Goal: Find specific page/section: Find specific page/section

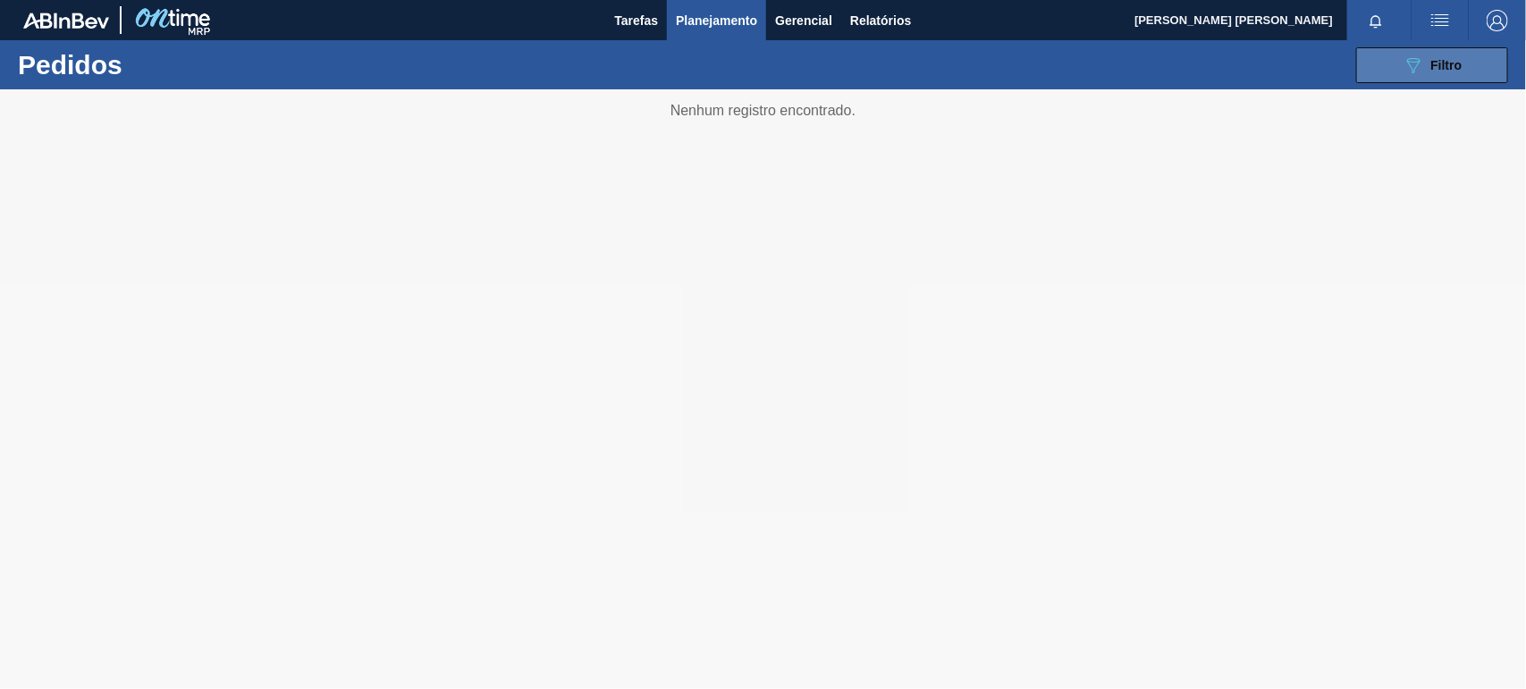
click at [1399, 68] on button "089F7B8B-B2A5-4AFE-B5C0-19BA573D28AC Filtro" at bounding box center [1432, 65] width 152 height 36
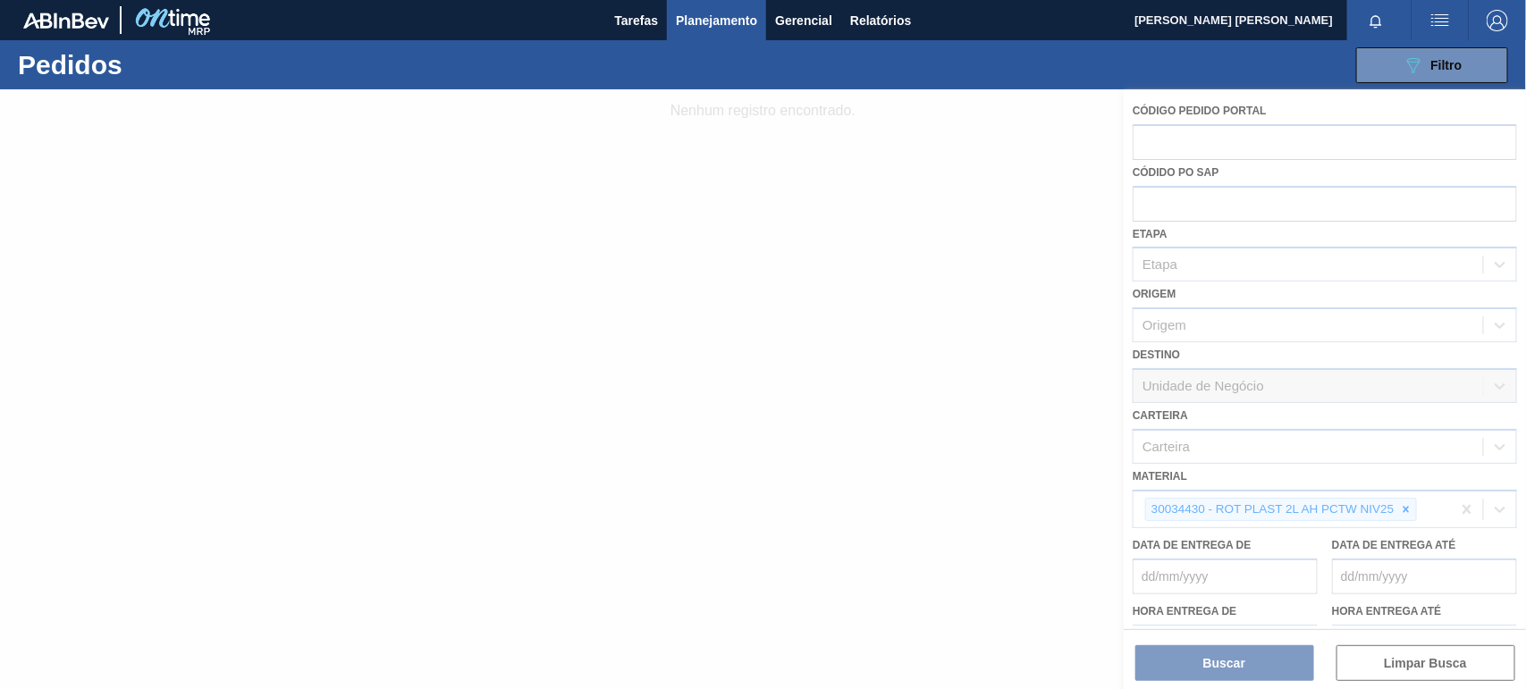
click at [1406, 509] on div at bounding box center [763, 389] width 1526 height 600
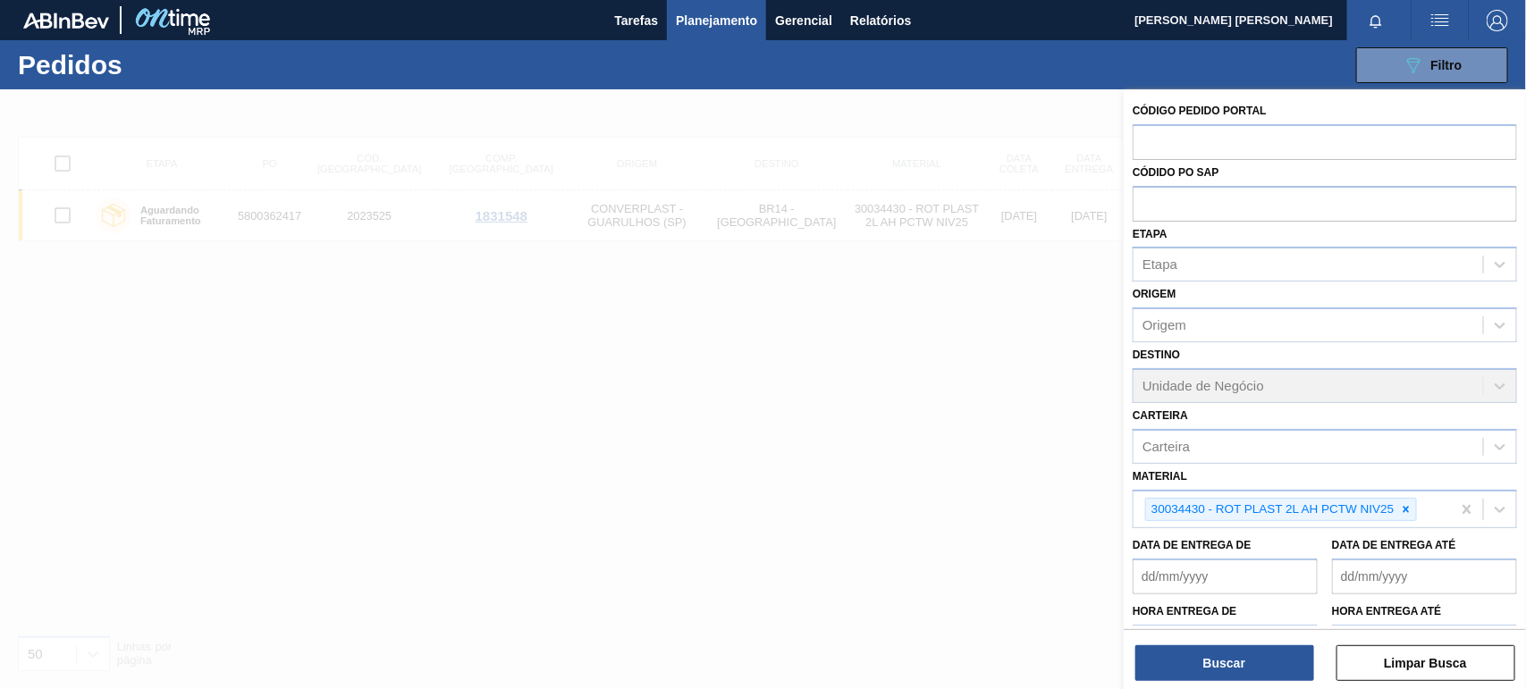
click at [1406, 509] on icon at bounding box center [1406, 509] width 13 height 13
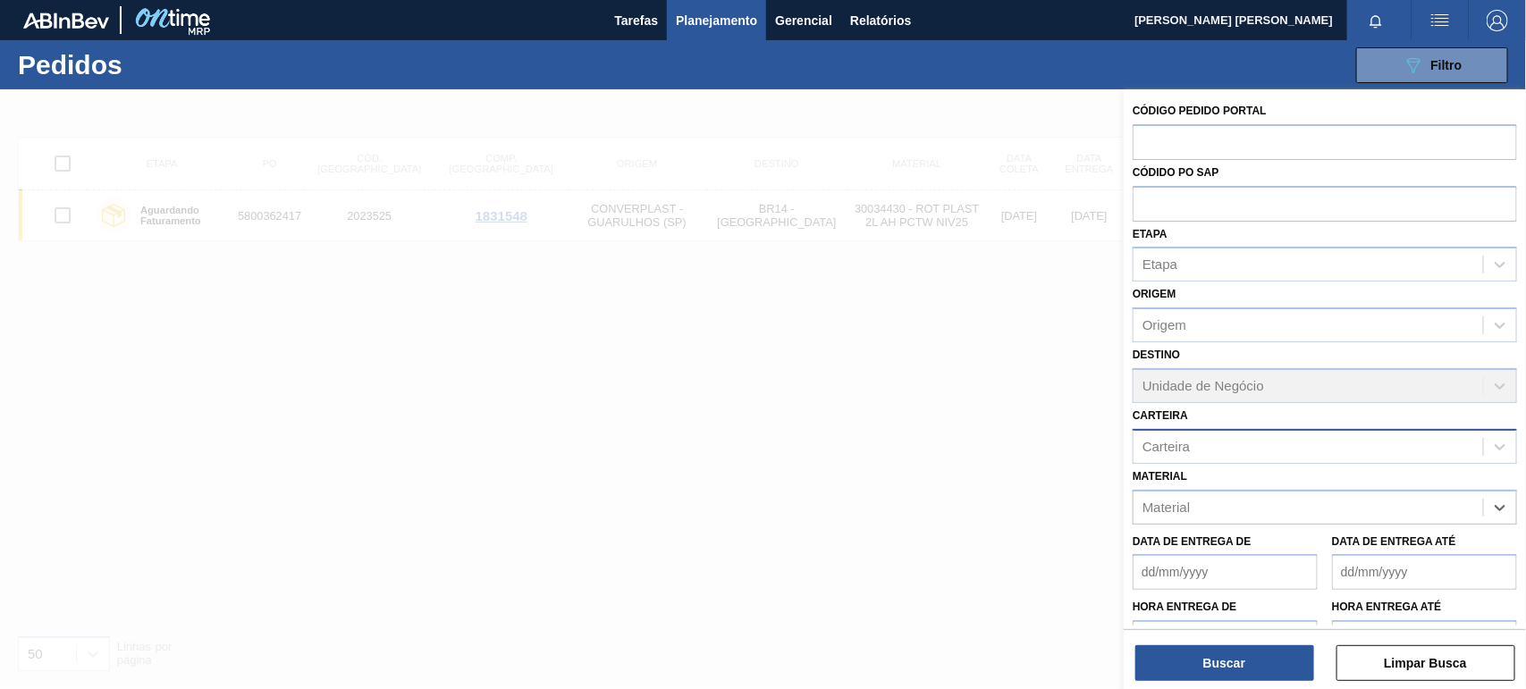
click at [1276, 450] on div "Carteira" at bounding box center [1307, 446] width 349 height 26
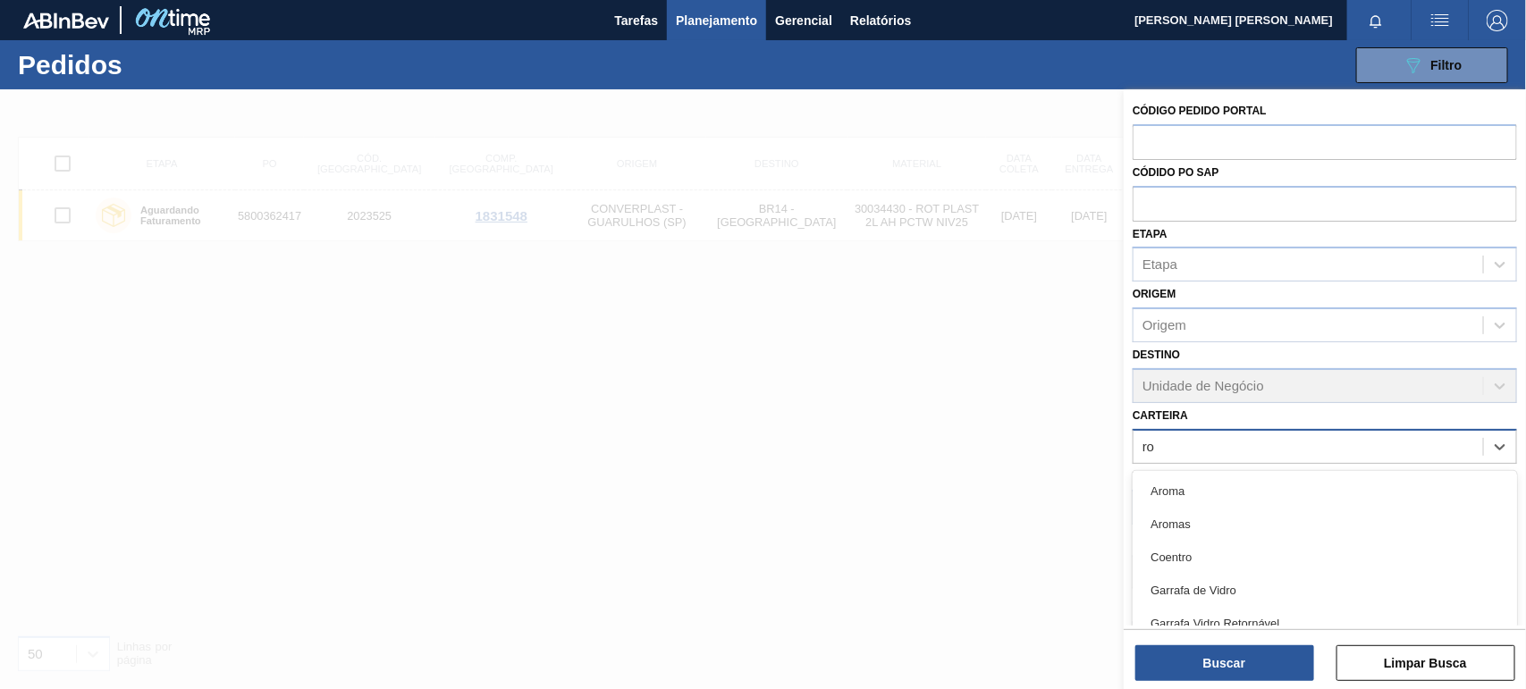
type input "r"
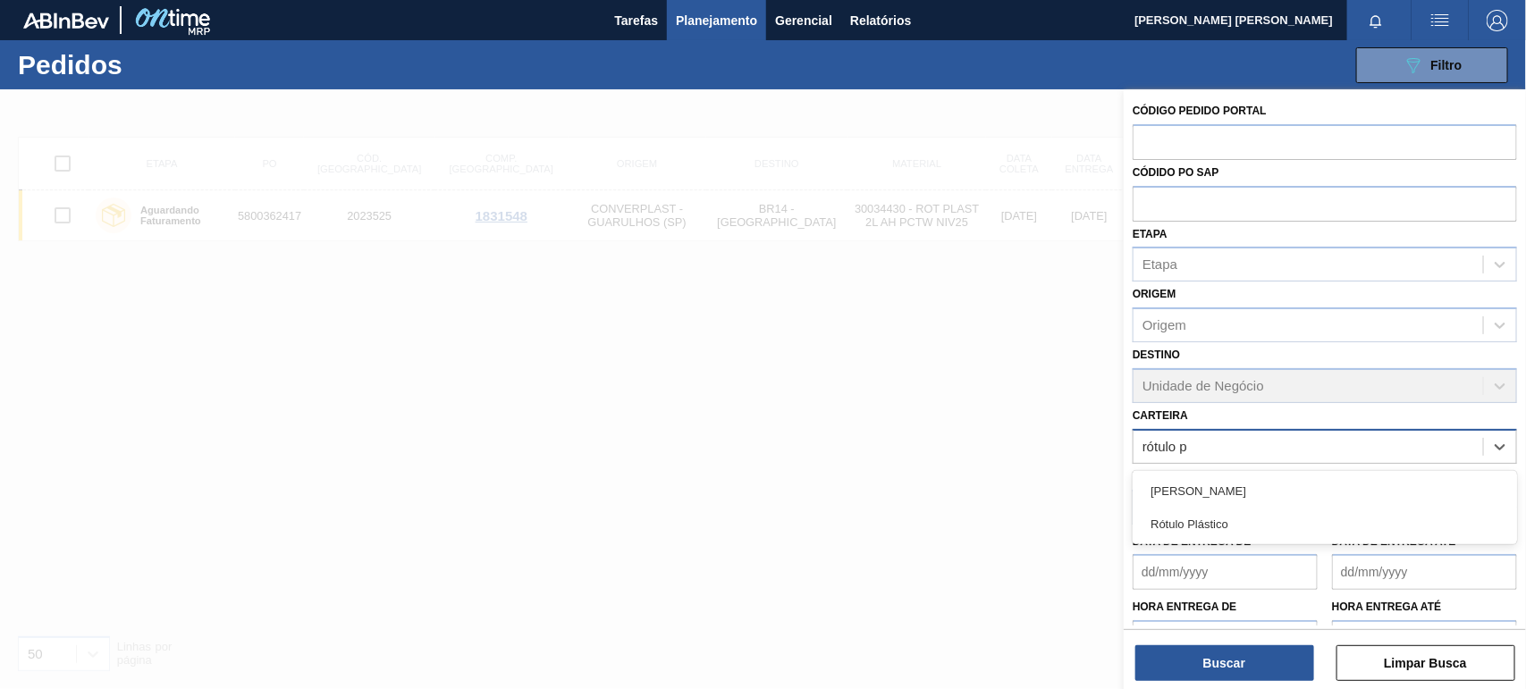
type input "rótulo pl"
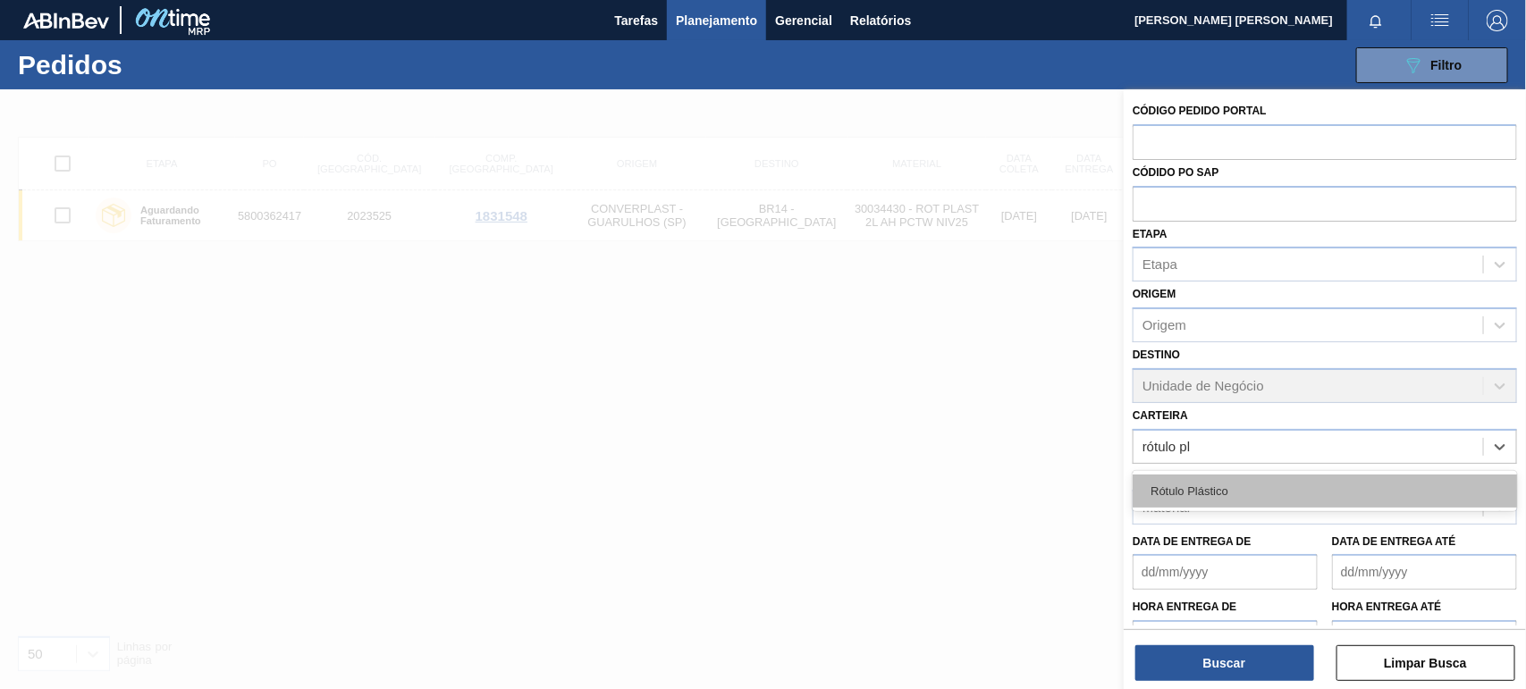
click at [1232, 487] on div "Rótulo Plástico" at bounding box center [1324, 491] width 384 height 33
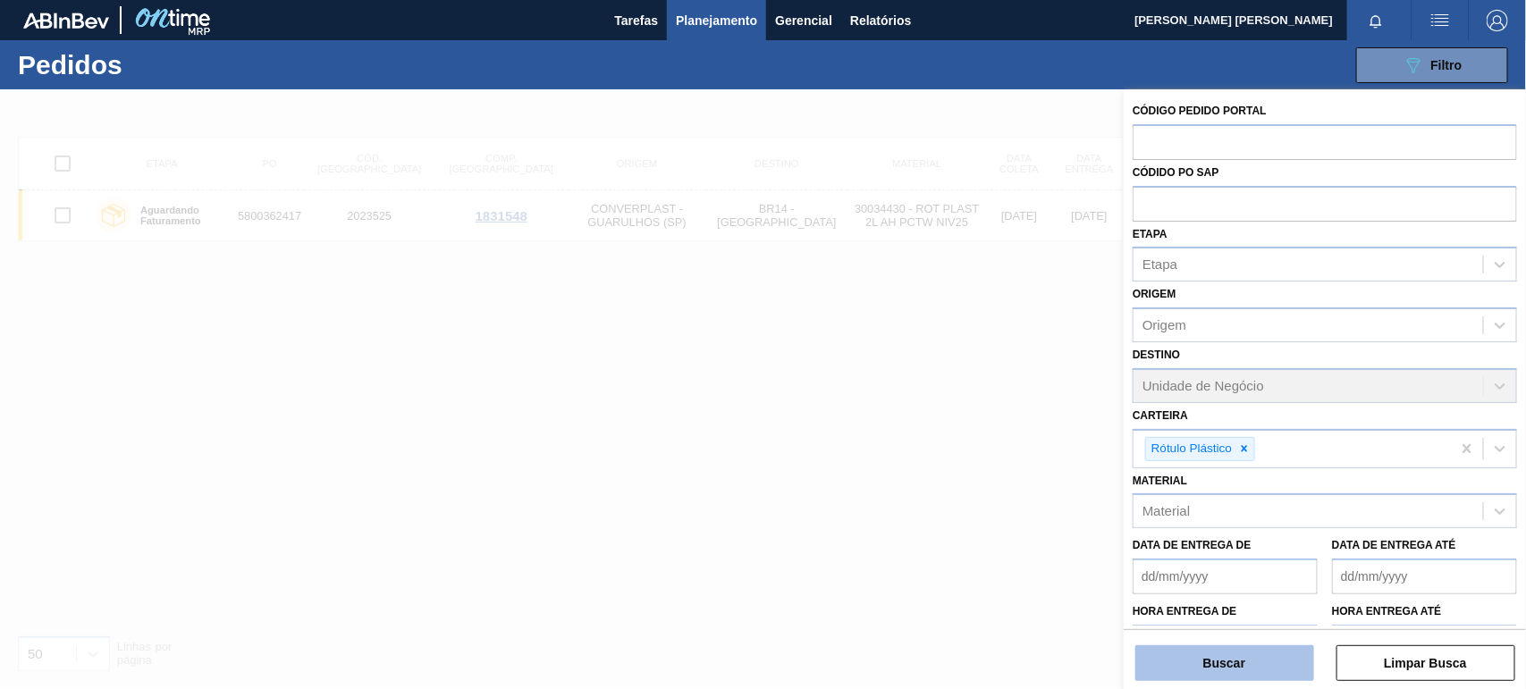
click at [1296, 650] on button "Buscar" at bounding box center [1224, 663] width 179 height 36
